Goal: Navigation & Orientation: Find specific page/section

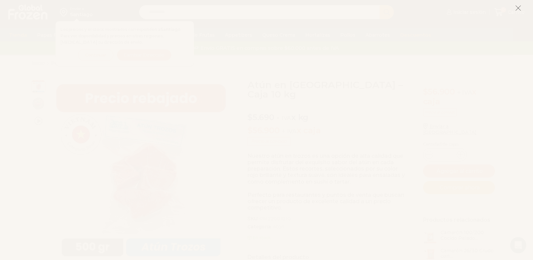
click at [519, 8] on icon at bounding box center [518, 8] width 6 height 6
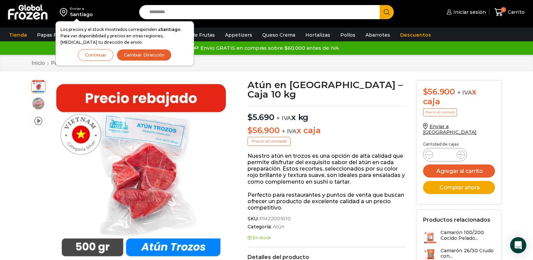
click at [107, 52] on button "Continuar" at bounding box center [95, 55] width 35 height 12
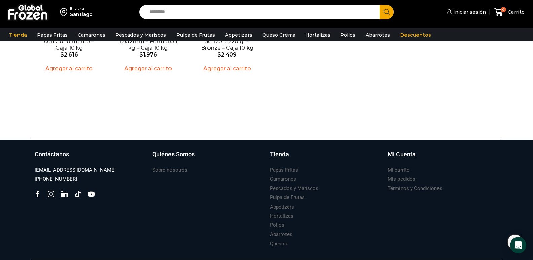
scroll to position [741, 0]
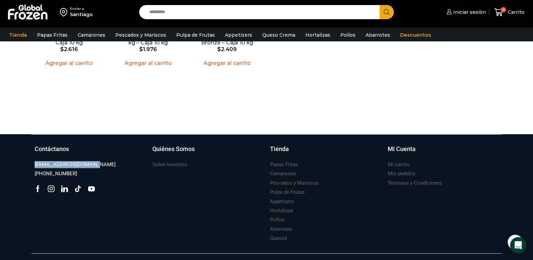
drag, startPoint x: 95, startPoint y: 154, endPoint x: 29, endPoint y: 156, distance: 66.6
click at [29, 156] on div "Suscríbete y no te pierdas nuestras ofertas y novedades ****** Contáctanos vent…" at bounding box center [266, 205] width 481 height 142
copy h3 "[EMAIL_ADDRESS][DOMAIN_NAME]"
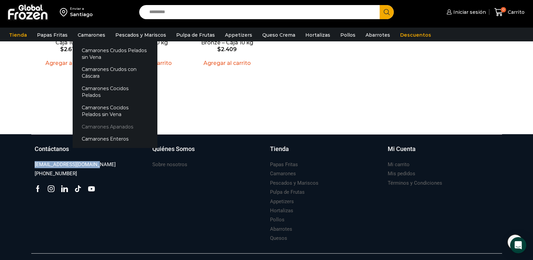
click at [96, 121] on link "Camarones Apanados" at bounding box center [115, 126] width 85 height 12
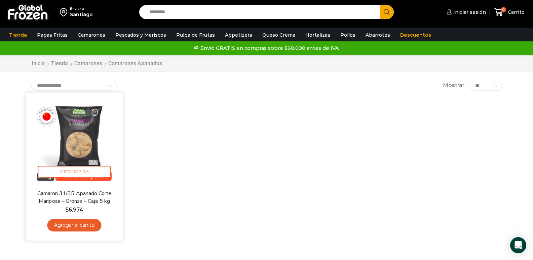
click at [87, 142] on img at bounding box center [74, 141] width 87 height 87
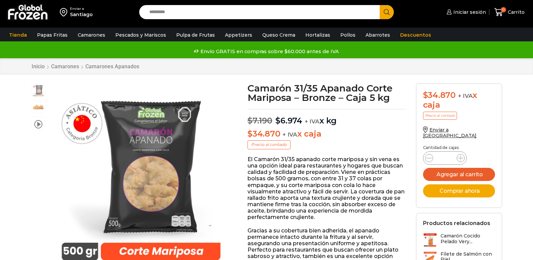
click at [225, 176] on div "Next slide" at bounding box center [226, 177] width 17 height 17
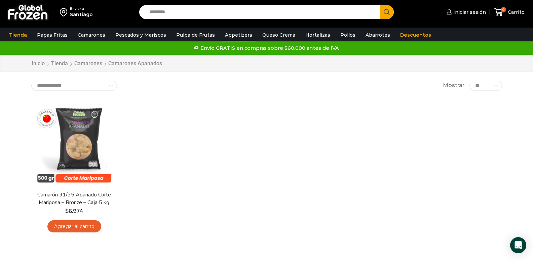
click at [228, 38] on link "Appetizers" at bounding box center [239, 35] width 34 height 13
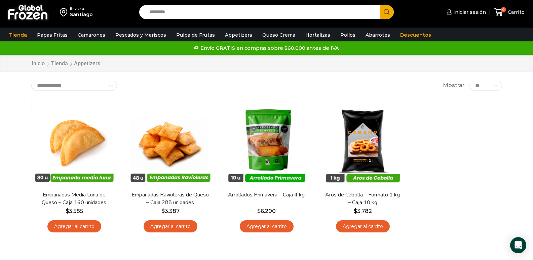
click at [275, 33] on link "Queso Crema" at bounding box center [279, 35] width 40 height 13
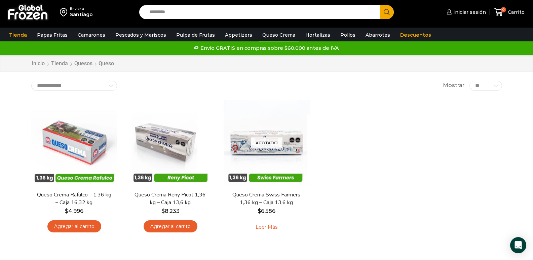
click at [324, 36] on li "Hortalizas" at bounding box center [317, 35] width 35 height 13
click at [312, 34] on link "Hortalizas" at bounding box center [318, 35] width 32 height 13
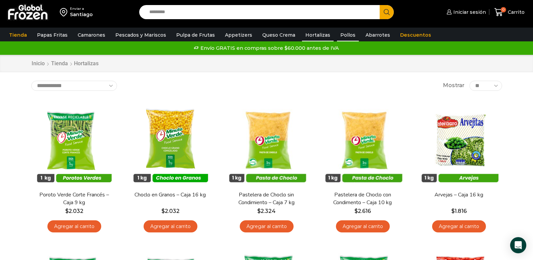
click at [341, 34] on link "Pollos" at bounding box center [348, 35] width 22 height 13
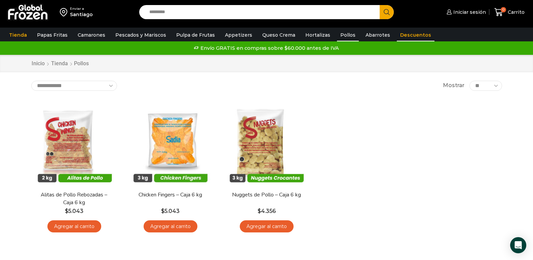
click at [403, 35] on link "Descuentos" at bounding box center [416, 35] width 38 height 13
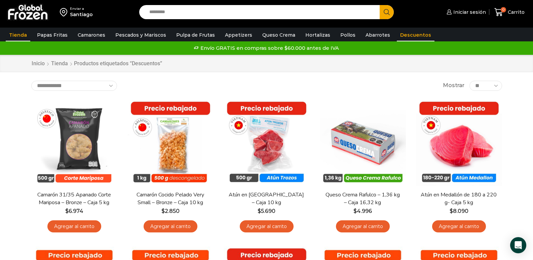
click at [16, 35] on link "Tienda" at bounding box center [18, 35] width 25 height 13
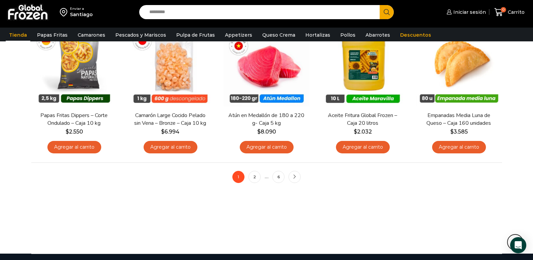
scroll to position [659, 0]
